Goal: Task Accomplishment & Management: Manage account settings

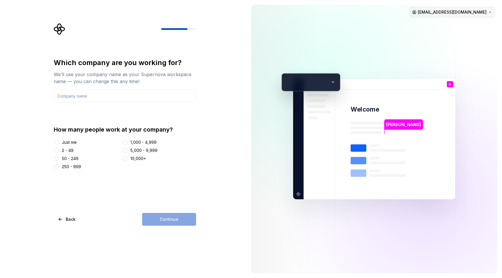
click at [474, 11] on html "Which company are you working for? We’ll use your company name as your Supernov…" at bounding box center [251, 139] width 502 height 278
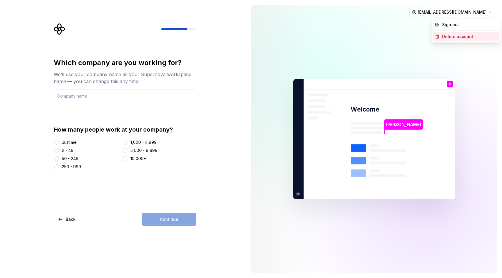
click at [455, 40] on div "Delete account" at bounding box center [466, 36] width 67 height 9
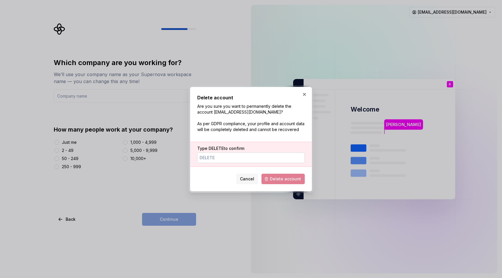
click at [222, 158] on input "Type DELETE to confirm" at bounding box center [251, 158] width 108 height 10
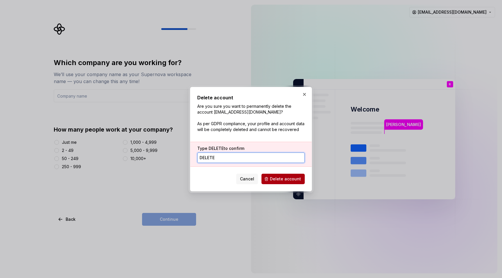
type input "DELETE"
click at [291, 180] on span "Delete account" at bounding box center [285, 179] width 31 height 6
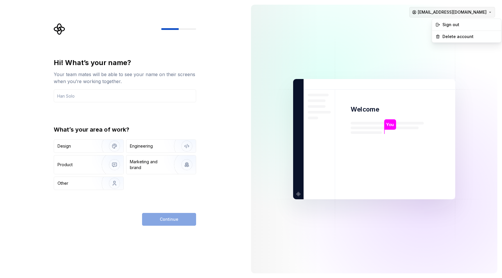
click at [475, 17] on html "Hi! What’s your name? Your team mates will be able to see your name on their sc…" at bounding box center [251, 139] width 502 height 278
click at [465, 39] on div "Delete account" at bounding box center [469, 37] width 55 height 6
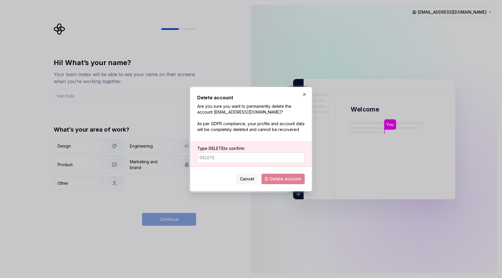
click at [267, 159] on input "Type DELETE to confirm" at bounding box center [251, 158] width 108 height 10
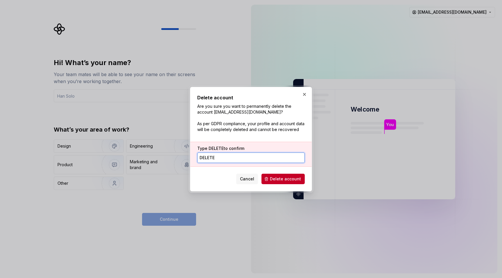
type input "DELETE"
click at [274, 180] on span "Delete account" at bounding box center [285, 179] width 31 height 6
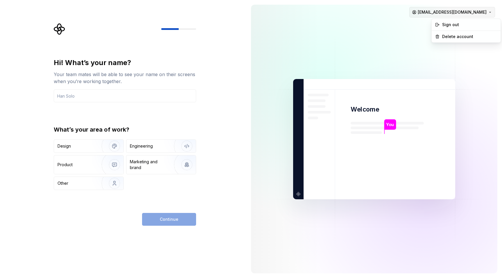
click at [482, 14] on html "Hi! What’s your name? Your team mates will be able to see your name on their sc…" at bounding box center [251, 139] width 502 height 278
click at [462, 37] on div "Delete account" at bounding box center [469, 37] width 55 height 6
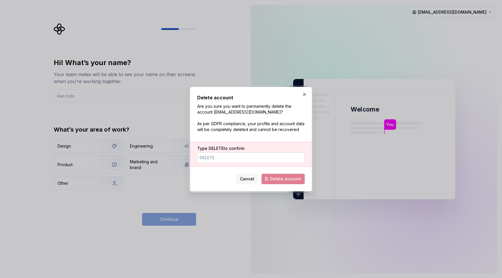
click at [243, 158] on input "Type DELETE to confirm" at bounding box center [251, 158] width 108 height 10
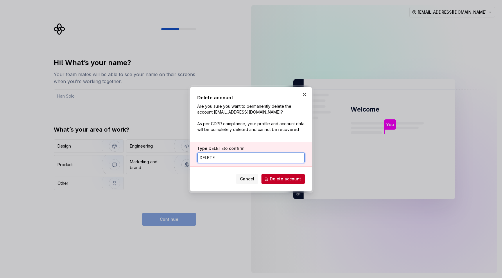
type input "DELETE"
click at [294, 178] on span "Delete account" at bounding box center [285, 179] width 31 height 6
